Goal: Task Accomplishment & Management: Complete application form

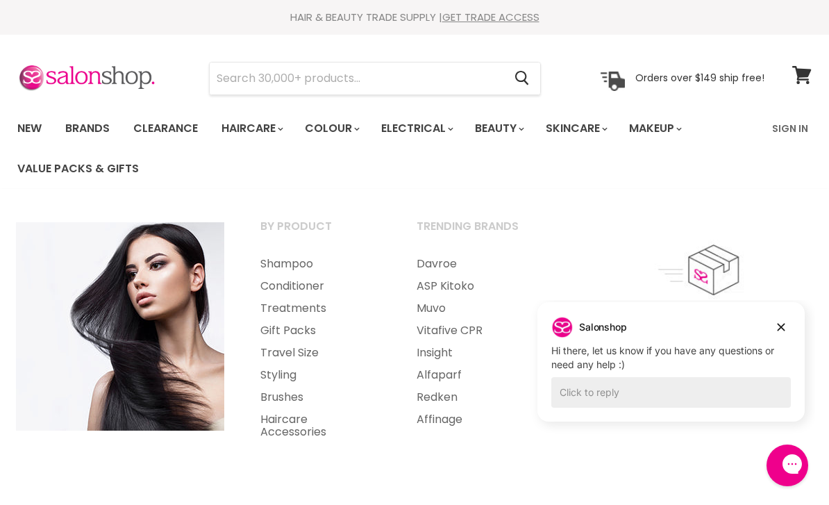
click at [91, 128] on link "Brands" at bounding box center [87, 128] width 65 height 29
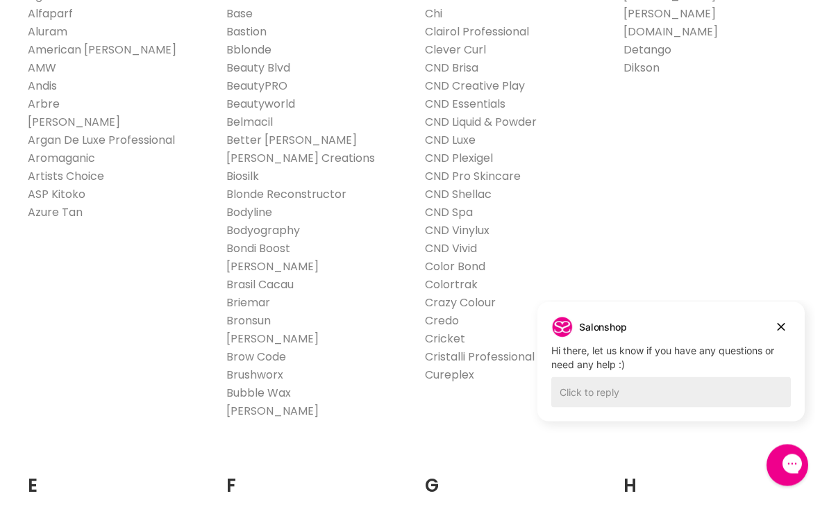
scroll to position [483, 0]
click at [241, 283] on link "Brasil Cacau" at bounding box center [259, 284] width 67 height 16
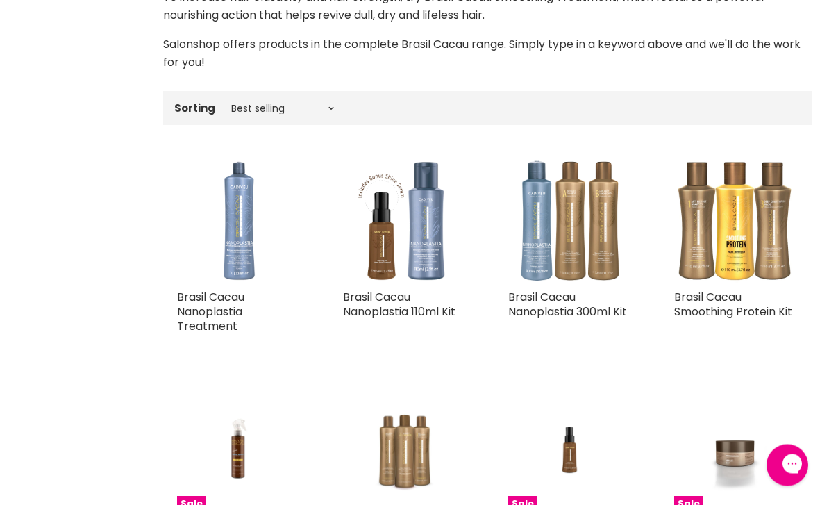
scroll to position [426, 0]
click at [731, 232] on img "Main content" at bounding box center [736, 220] width 124 height 124
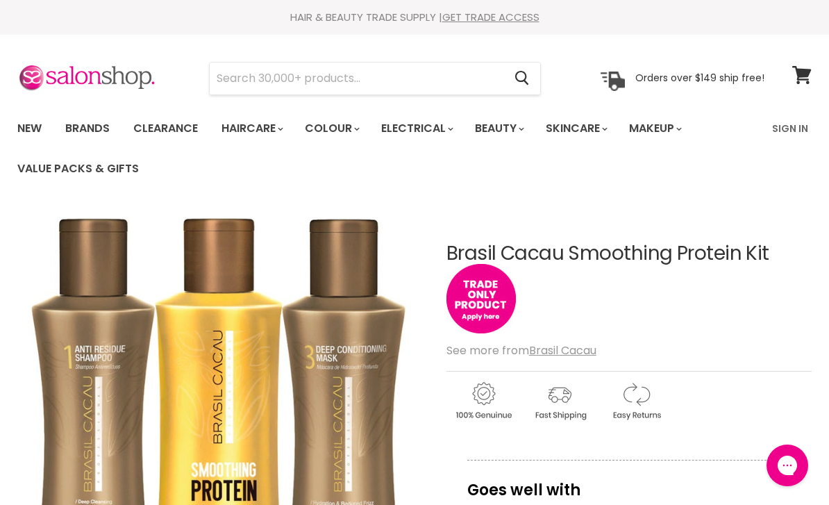
click at [787, 131] on link "Sign In" at bounding box center [790, 128] width 53 height 29
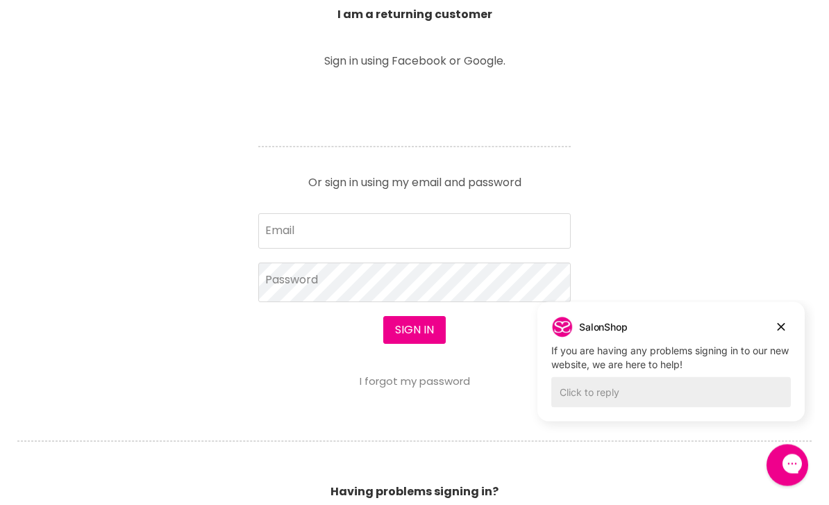
scroll to position [543, 0]
click at [296, 234] on input "Email" at bounding box center [414, 230] width 313 height 35
type input "[EMAIL_ADDRESS][DOMAIN_NAME]"
click at [414, 331] on button "Sign in" at bounding box center [414, 330] width 63 height 28
click at [422, 331] on button "Sign in" at bounding box center [414, 330] width 63 height 28
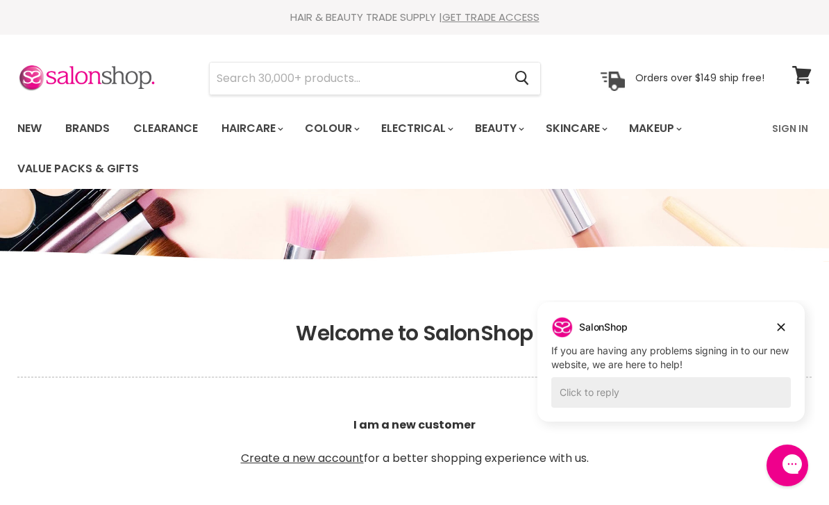
click at [800, 122] on link "Sign In" at bounding box center [790, 128] width 53 height 29
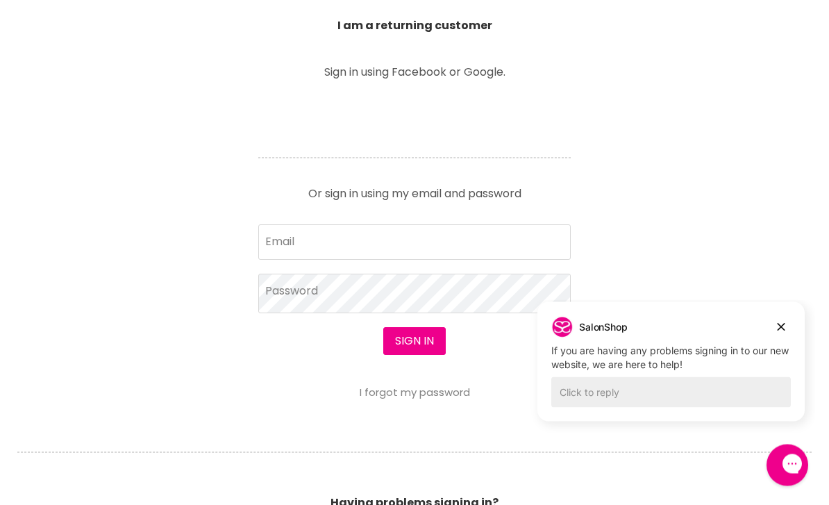
scroll to position [534, 0]
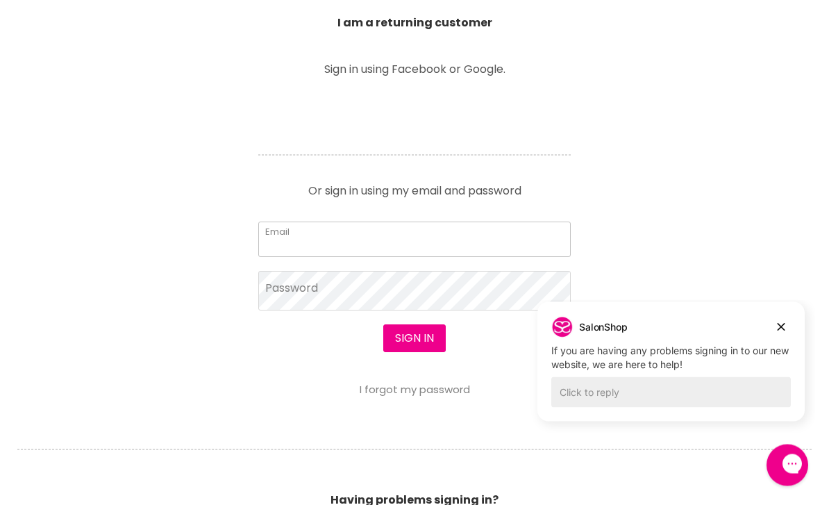
click at [283, 241] on input "Email" at bounding box center [414, 239] width 313 height 35
type input "awboutiquesalon@gmail.com"
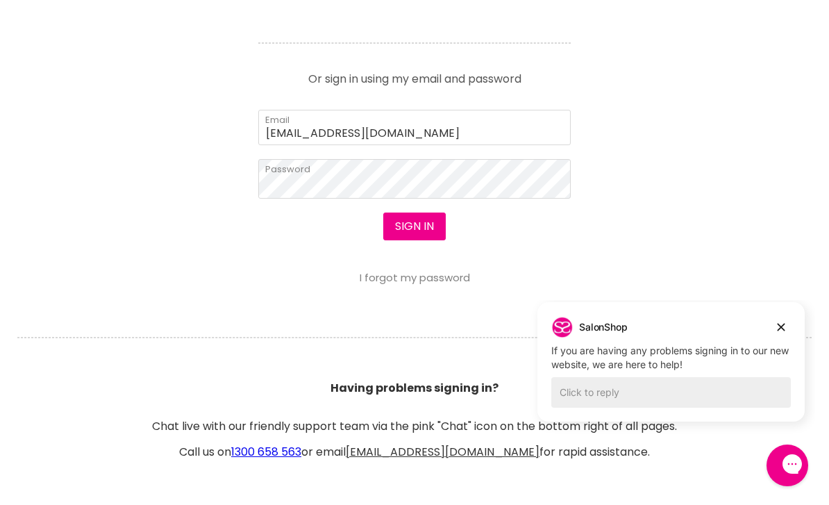
scroll to position [645, 0]
click at [415, 231] on button "Sign in" at bounding box center [414, 228] width 63 height 28
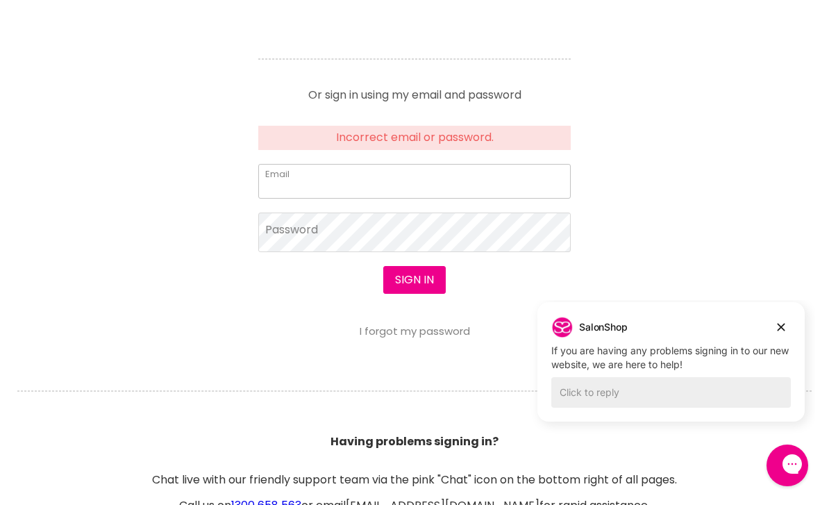
click at [284, 190] on input "Email" at bounding box center [414, 181] width 313 height 35
type input "[EMAIL_ADDRESS][DOMAIN_NAME]"
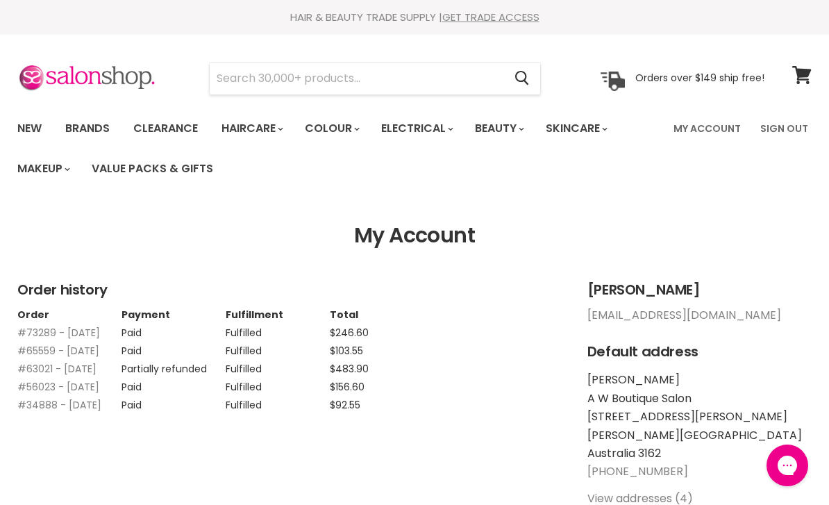
click at [103, 126] on link "Brands" at bounding box center [87, 128] width 65 height 29
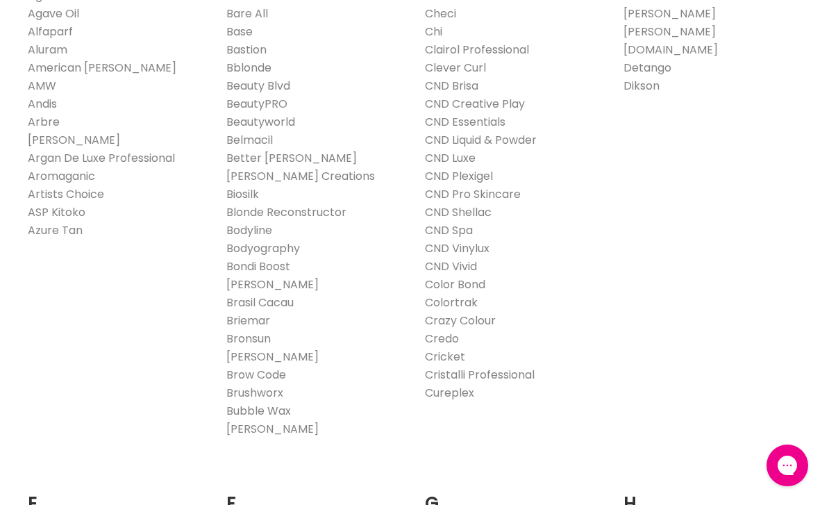
click at [264, 303] on link "Brasil Cacau" at bounding box center [259, 302] width 67 height 16
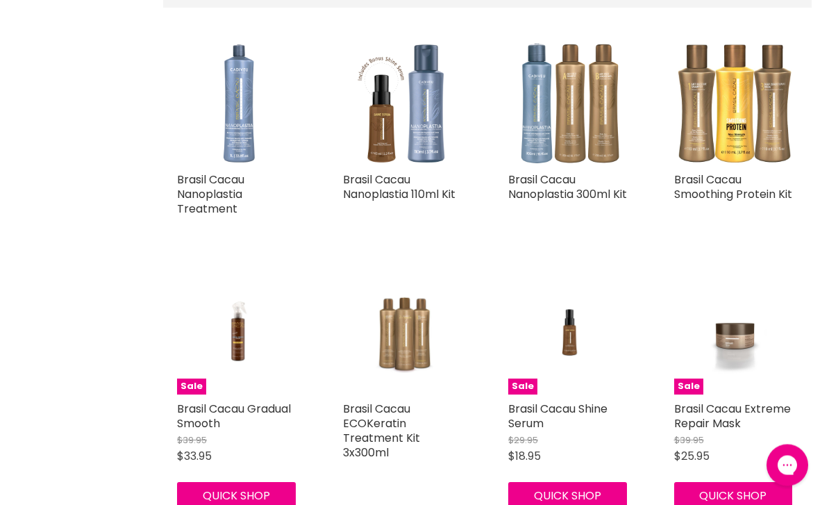
scroll to position [543, 0]
click at [720, 113] on img "Main content" at bounding box center [736, 103] width 124 height 124
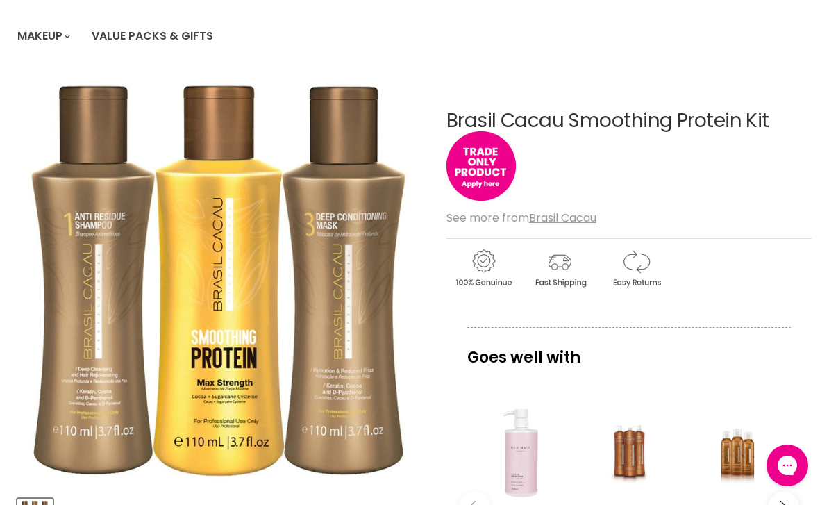
click at [483, 169] on img "Main content" at bounding box center [481, 165] width 69 height 69
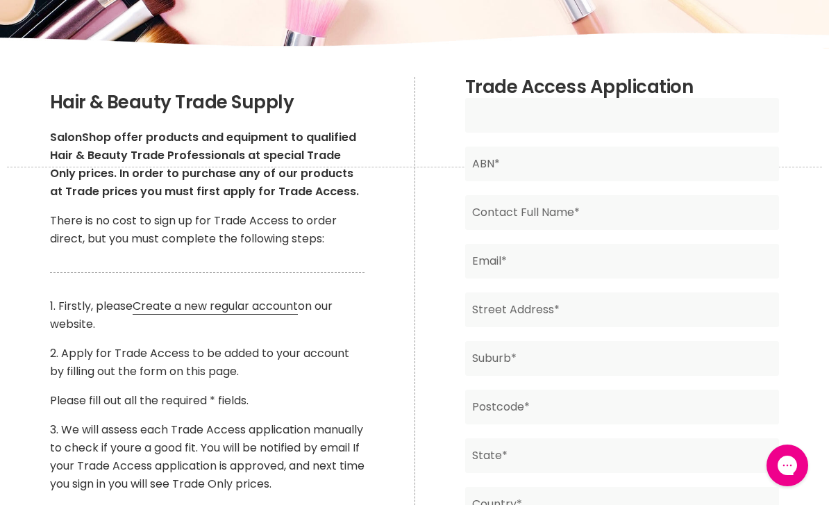
click at [512, 116] on input "Main content" at bounding box center [622, 115] width 315 height 35
type input "A"
click at [601, 115] on input "A W Boutique Salon" at bounding box center [622, 116] width 315 height 35
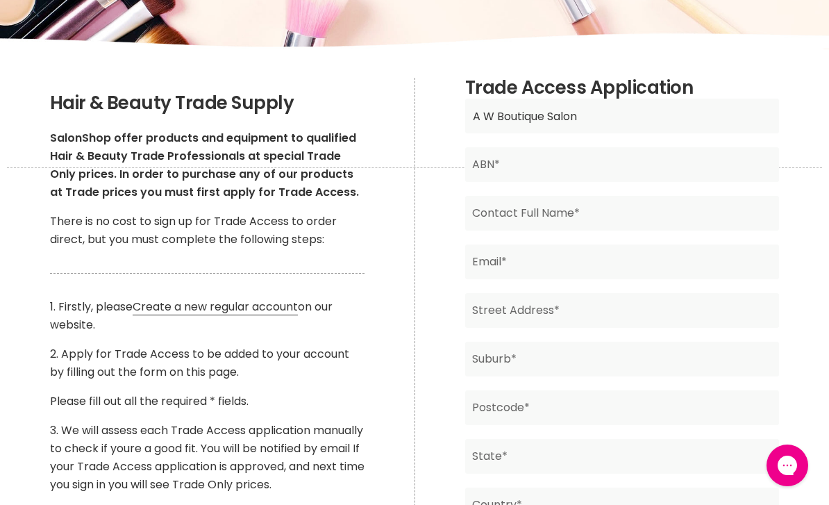
type input "A W Boutique Salon"
click at [506, 160] on input "Main content" at bounding box center [622, 164] width 315 height 35
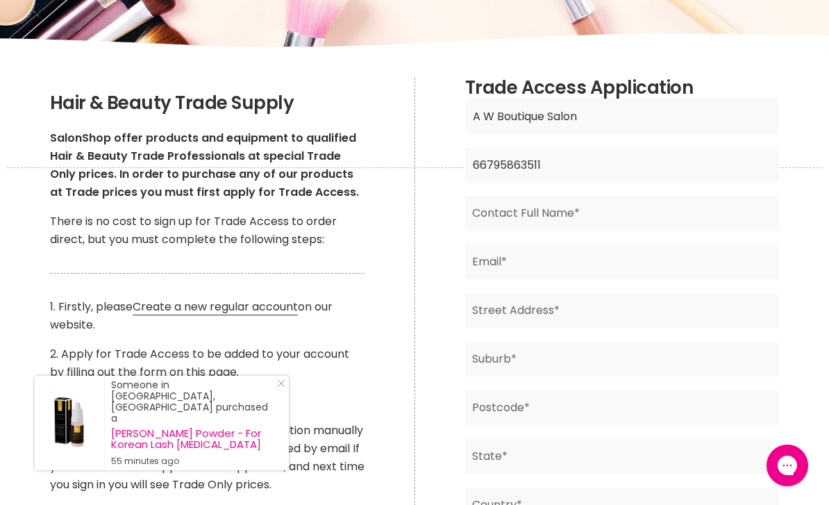
type input "66795863511"
click at [499, 209] on input "Main content" at bounding box center [622, 213] width 315 height 35
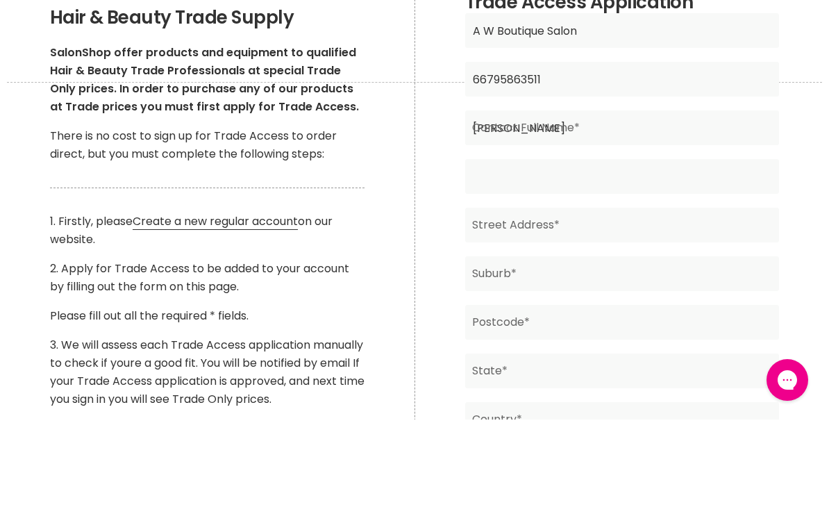
click at [494, 244] on input "Main content" at bounding box center [622, 261] width 315 height 35
click at [532, 196] on input "Warren" at bounding box center [622, 213] width 315 height 35
type input "Warren Alcroft"
click at [494, 244] on input "Main content" at bounding box center [622, 261] width 315 height 35
type input "wouroen@gmail.com"
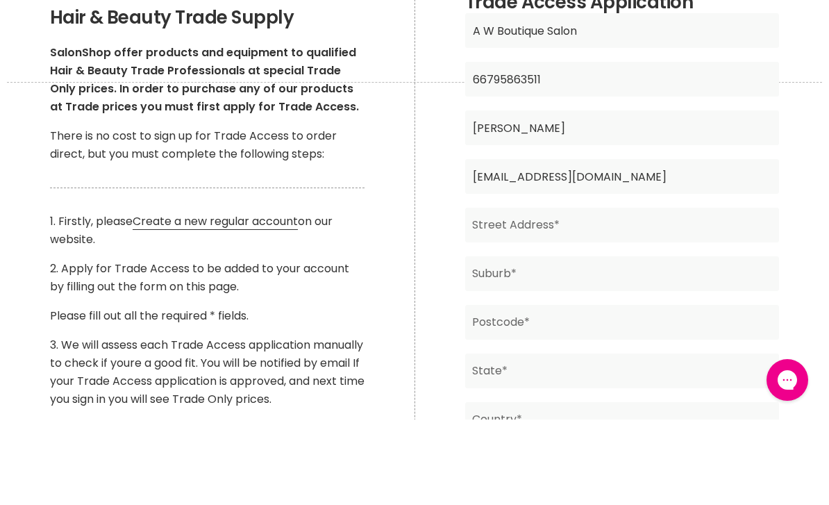
click at [596, 244] on input "wouroen@gmail.com" at bounding box center [622, 261] width 315 height 35
click at [485, 293] on input "Main content" at bounding box center [622, 310] width 315 height 35
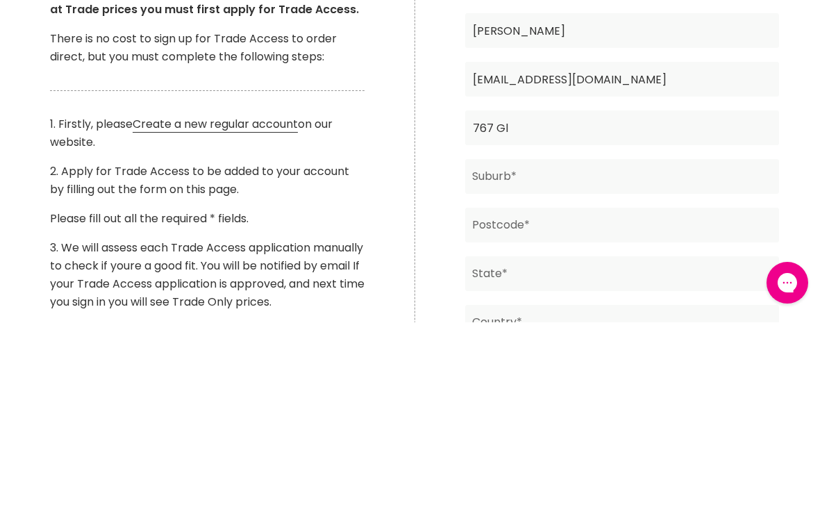
type input "767 Gle"
type input "767 Glen Huntly Rd, A W Boutique Salon"
type input "3162"
type input "VIC"
type input "Australia"
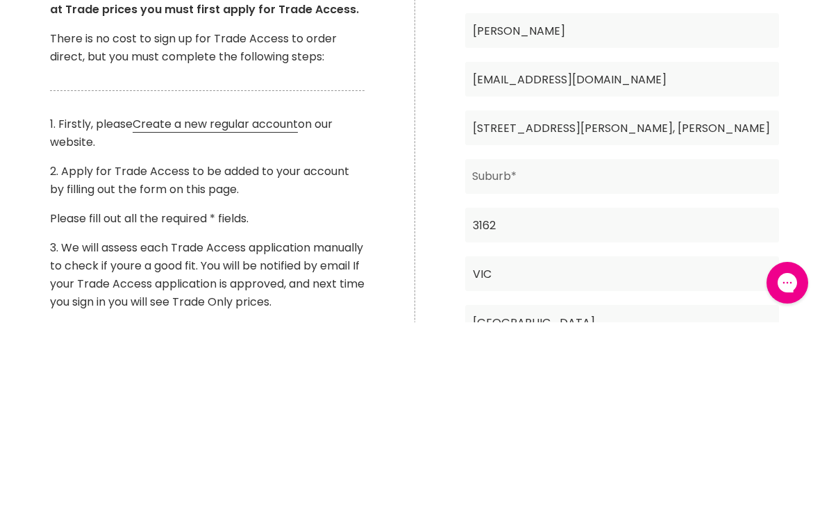
click at [712, 293] on input "767 Glen Huntly Rd, A W Boutique Salon" at bounding box center [622, 310] width 315 height 35
type input "767 Glen Huntly Rd, A W Boutique Salon"
click at [500, 342] on input "Main content" at bounding box center [622, 359] width 315 height 35
type input "Caulfield South"
click at [517, 390] on input "3162" at bounding box center [622, 407] width 315 height 35
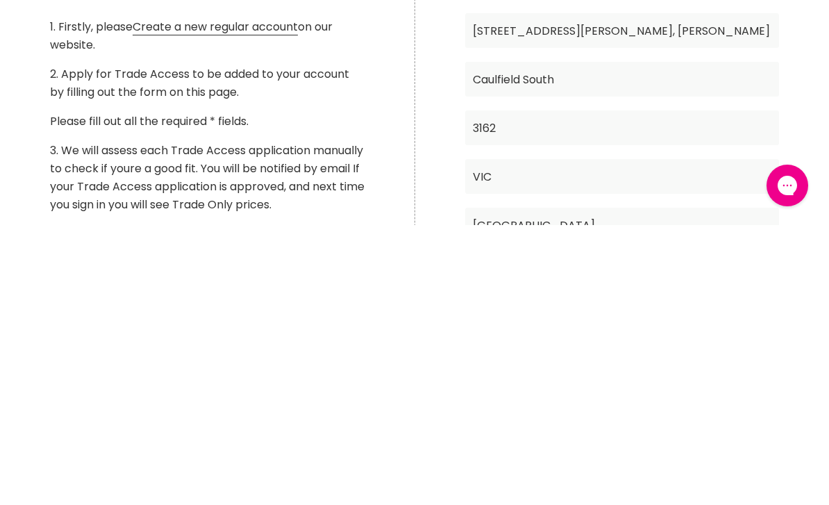
type input "3162"
click at [511, 439] on input "VIC" at bounding box center [622, 456] width 315 height 35
type input "VIC"
click at [529, 488] on input "Australia" at bounding box center [622, 505] width 315 height 35
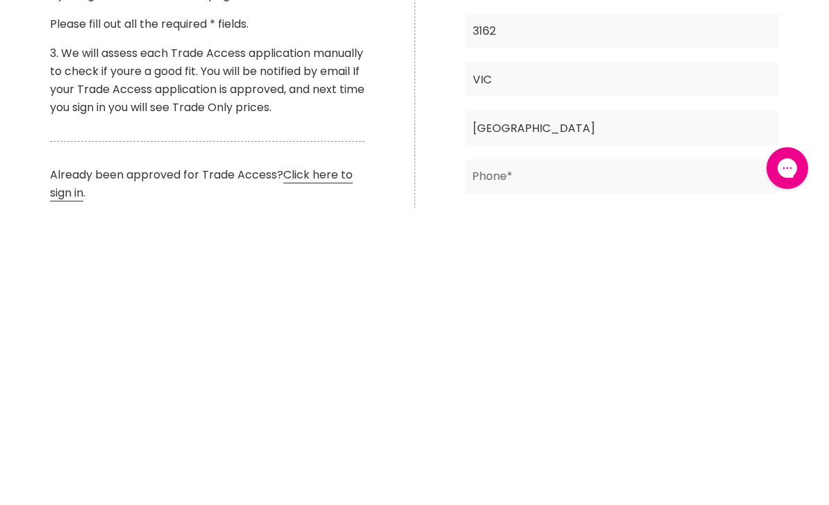
type input "Australia"
click at [506, 456] on input "Main content" at bounding box center [622, 473] width 315 height 35
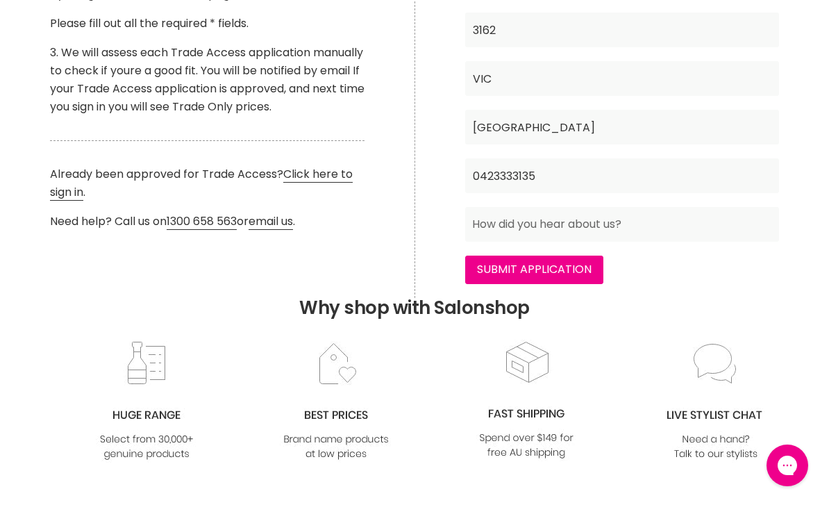
click at [547, 172] on input "0423333135" at bounding box center [622, 175] width 315 height 35
click at [524, 269] on input "Submit Application" at bounding box center [534, 270] width 138 height 28
type input "0"
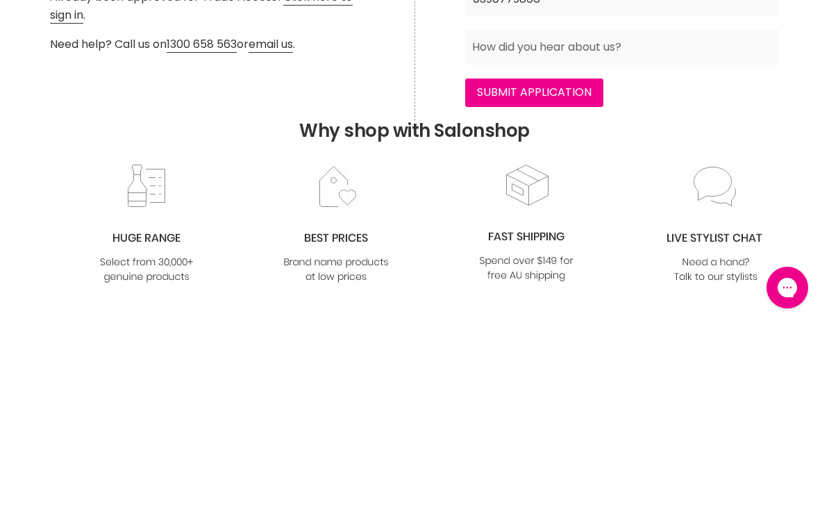
type input "0390779866"
click at [515, 256] on input "Submit Application" at bounding box center [534, 270] width 138 height 28
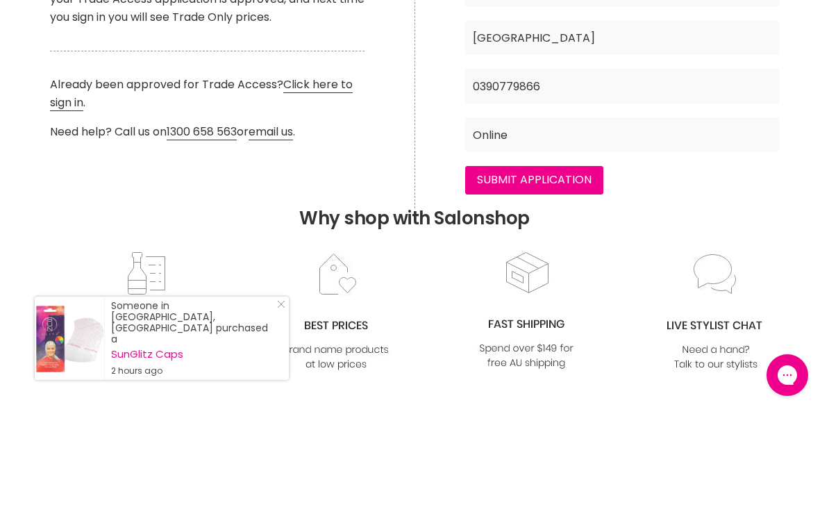
type input "Online"
click at [522, 256] on input "Submit Application" at bounding box center [534, 270] width 138 height 28
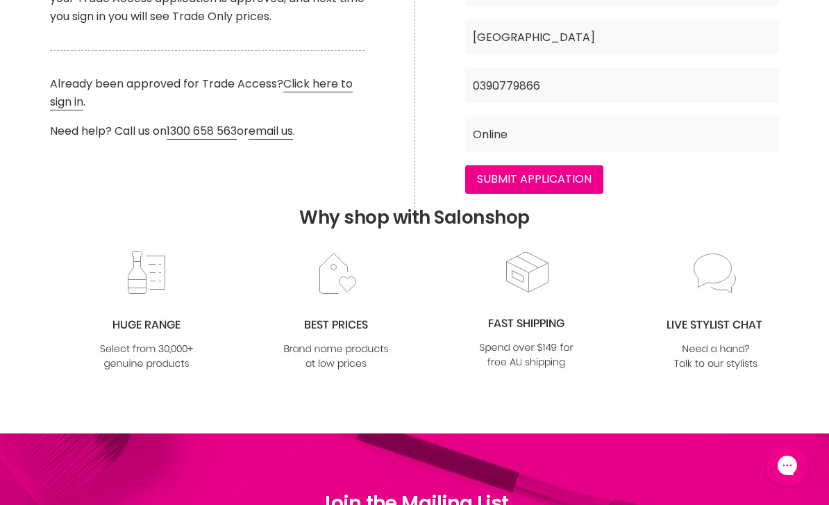
click at [531, 173] on input "Submit Application" at bounding box center [534, 179] width 138 height 28
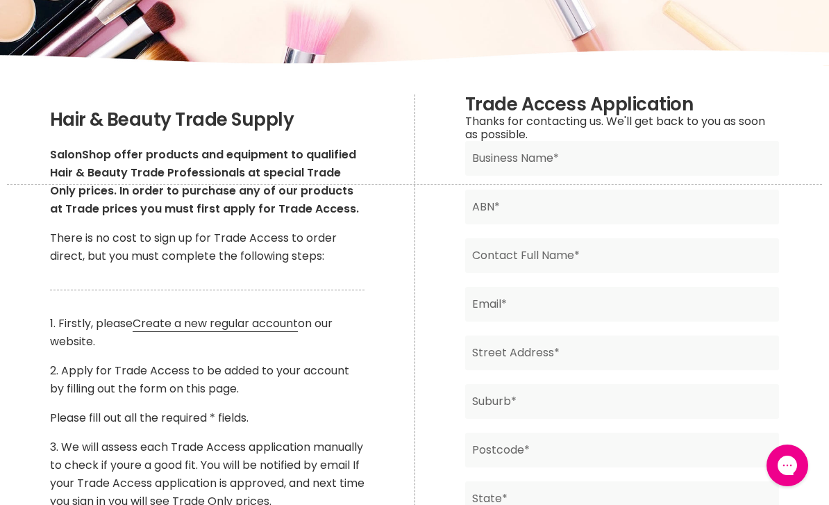
scroll to position [197, 0]
